Goal: Information Seeking & Learning: Learn about a topic

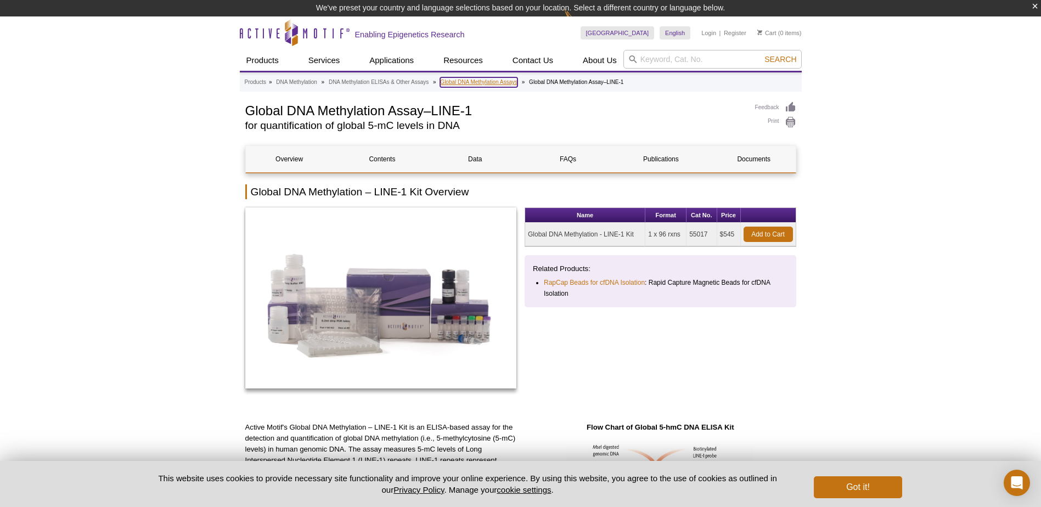
click at [503, 84] on link "Global DNA Methylation Assays" at bounding box center [478, 82] width 77 height 10
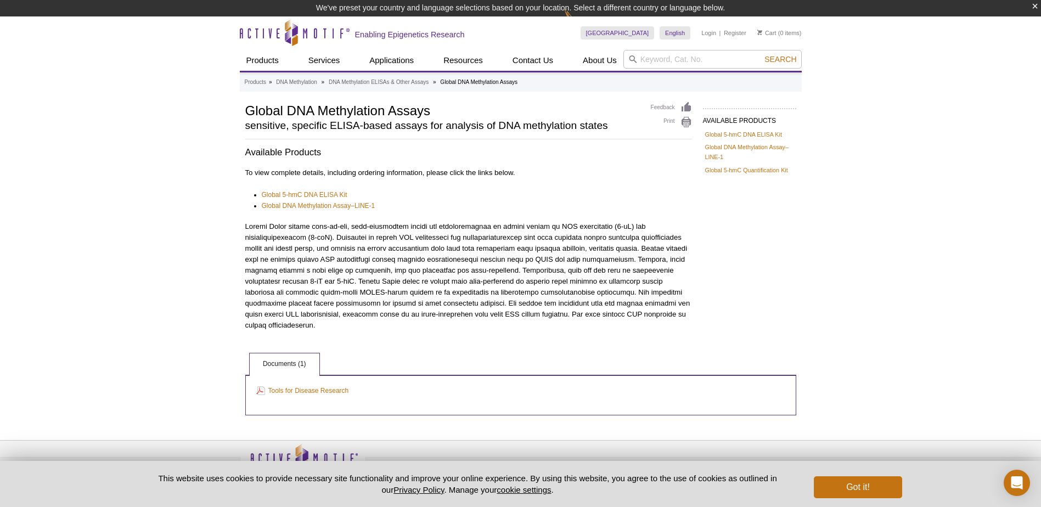
scroll to position [29, 0]
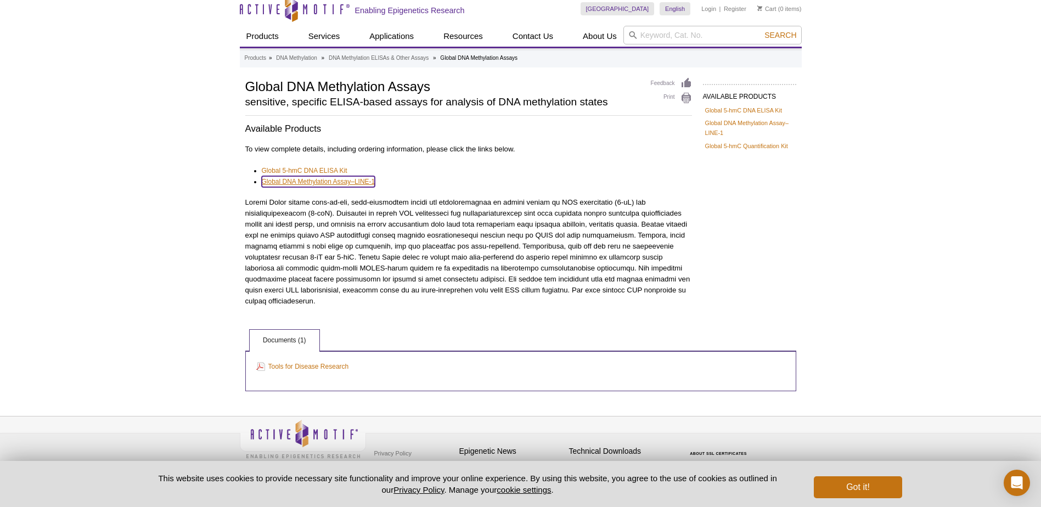
click at [345, 177] on link "Global DNA Methylation Assay–LINE-1" at bounding box center [319, 181] width 114 height 11
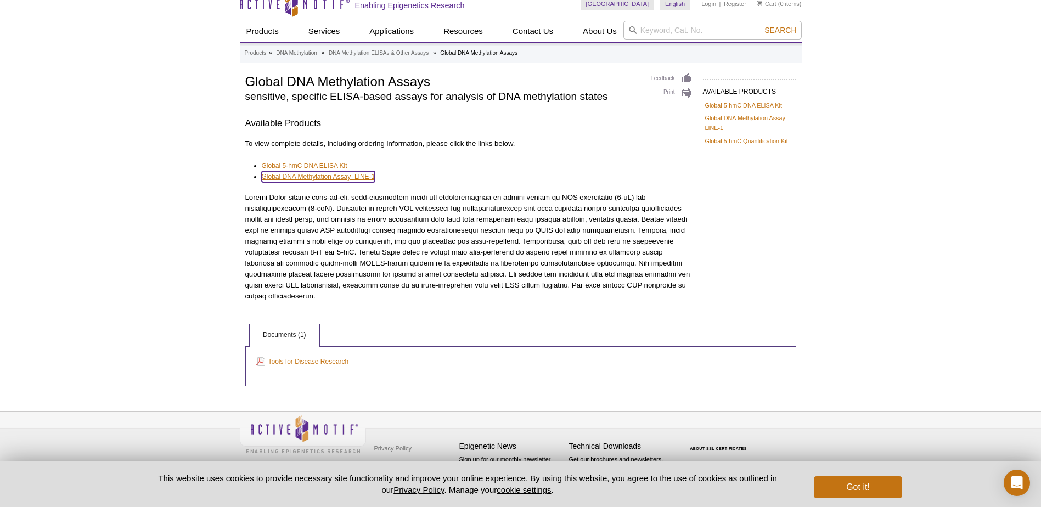
scroll to position [12, 0]
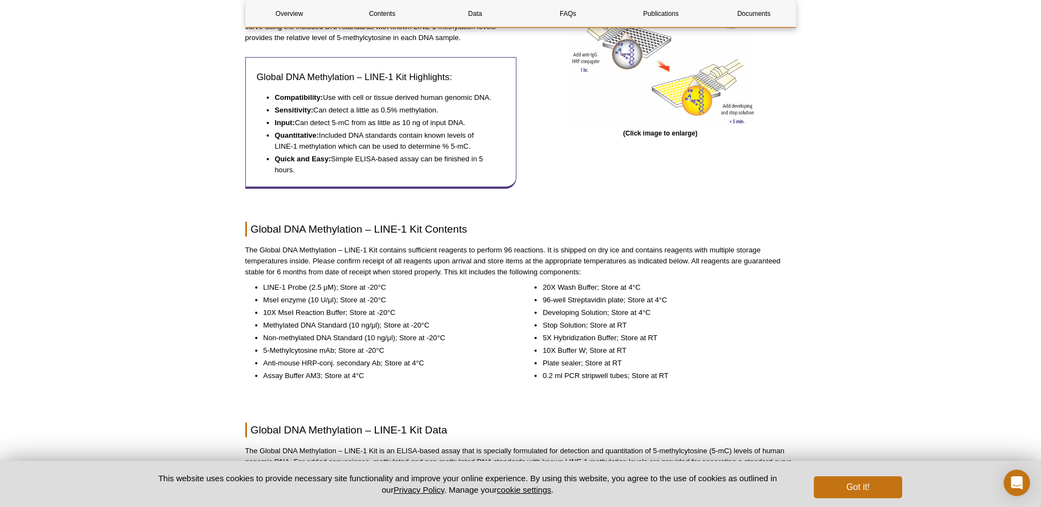
scroll to position [439, 0]
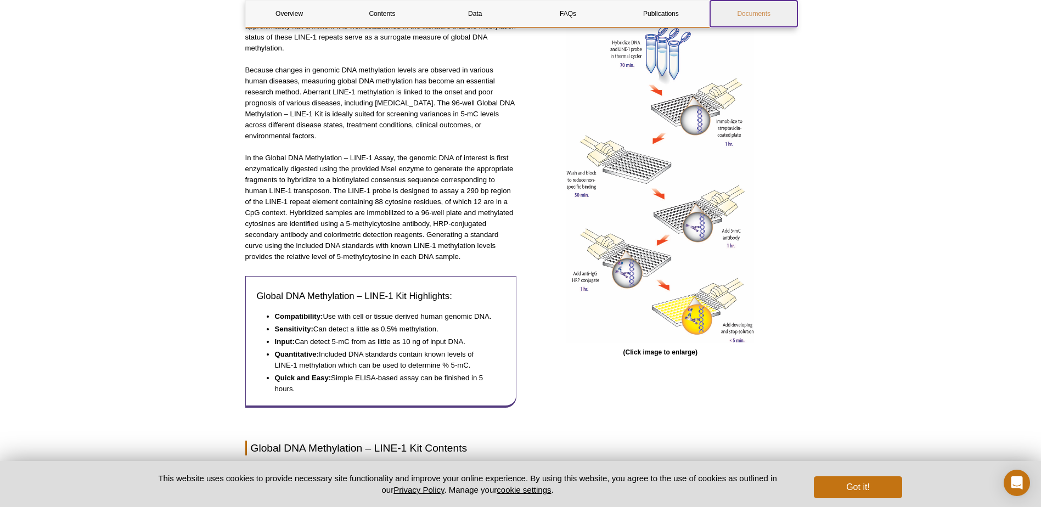
click at [747, 12] on link "Documents" at bounding box center [753, 14] width 87 height 26
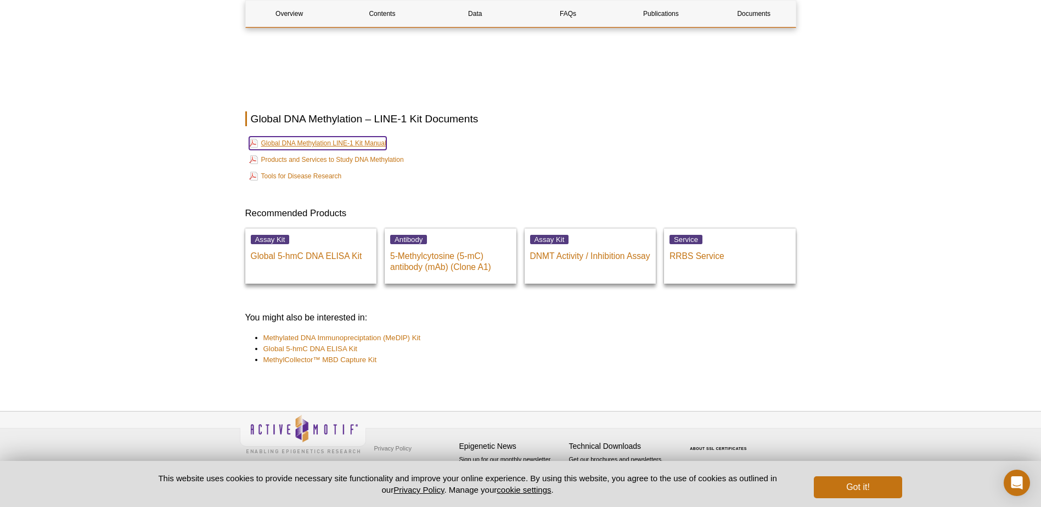
click at [363, 145] on link "Global DNA Methylation LINE-1 Kit Manual" at bounding box center [317, 143] width 137 height 13
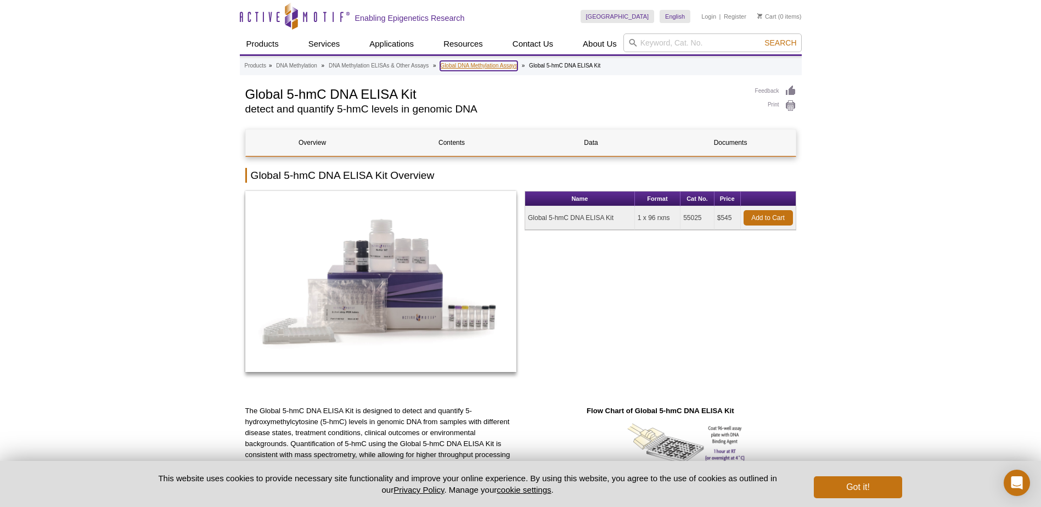
click at [496, 64] on link "Global DNA Methylation Assays" at bounding box center [478, 66] width 77 height 10
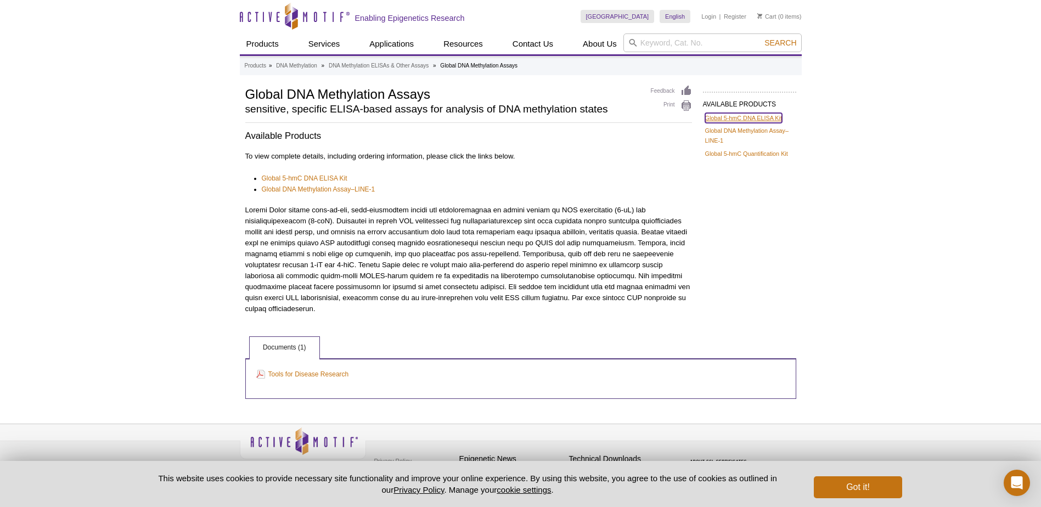
click at [762, 119] on link "Global 5-hmC DNA ELISA Kit" at bounding box center [743, 118] width 77 height 10
click at [764, 154] on link "Global 5-hmC Quantification Kit" at bounding box center [746, 154] width 83 height 10
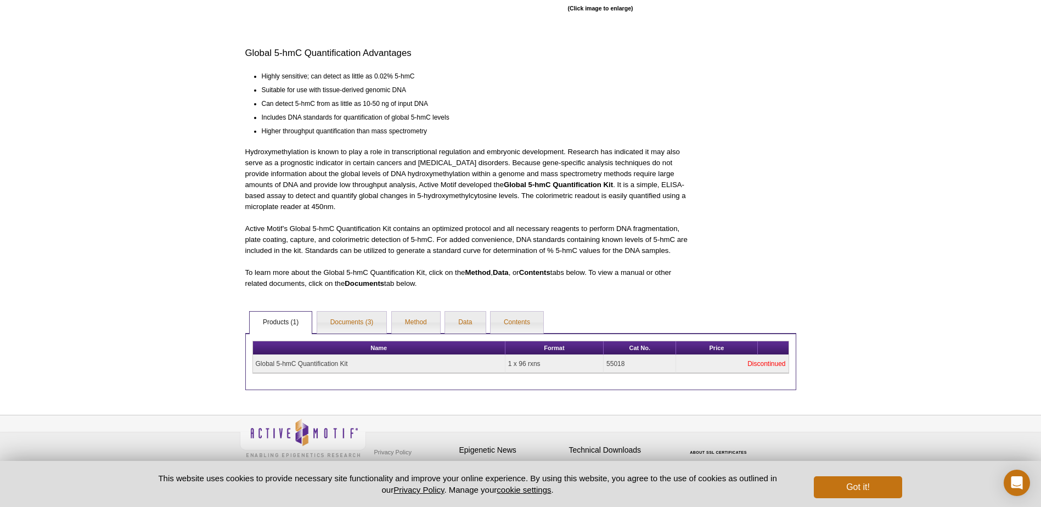
scroll to position [286, 0]
